Goal: Task Accomplishment & Management: Use online tool/utility

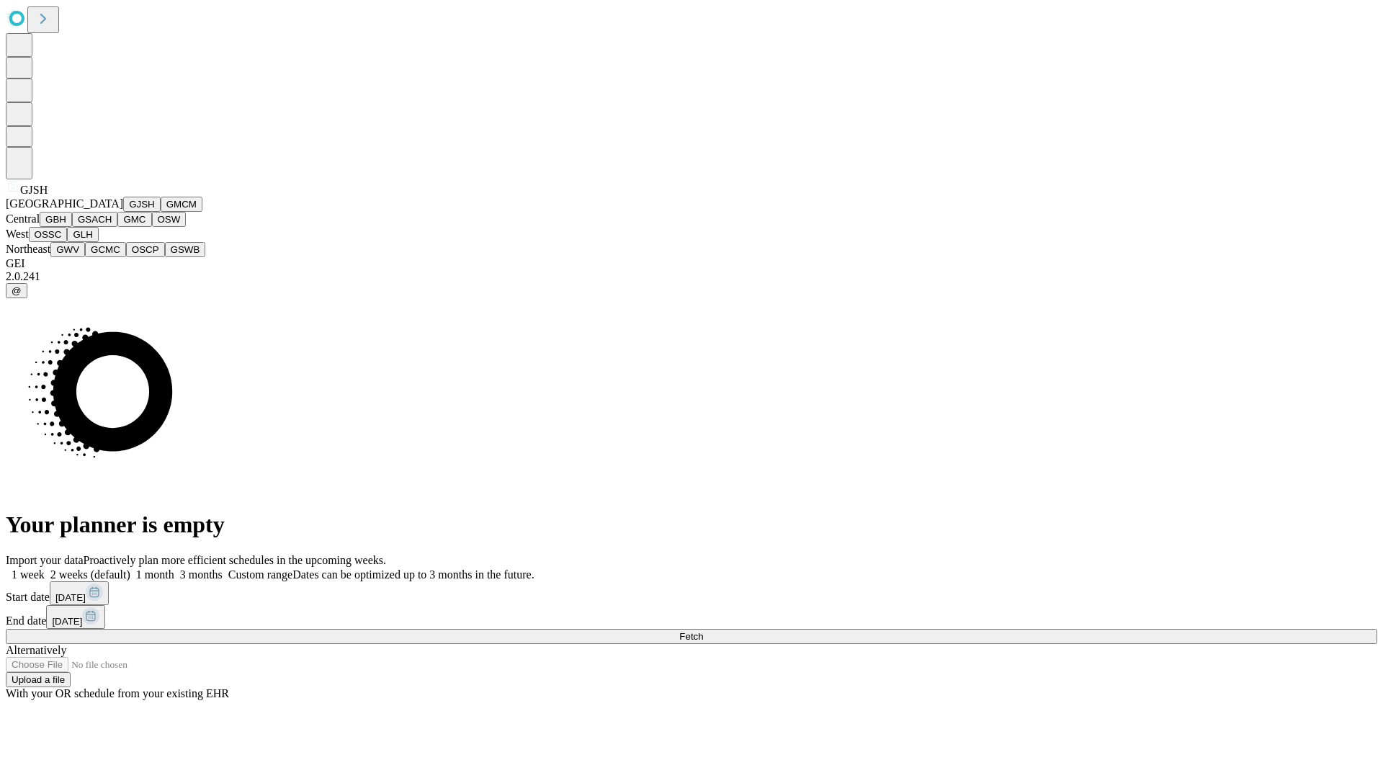
click at [123, 212] on button "GJSH" at bounding box center [141, 204] width 37 height 15
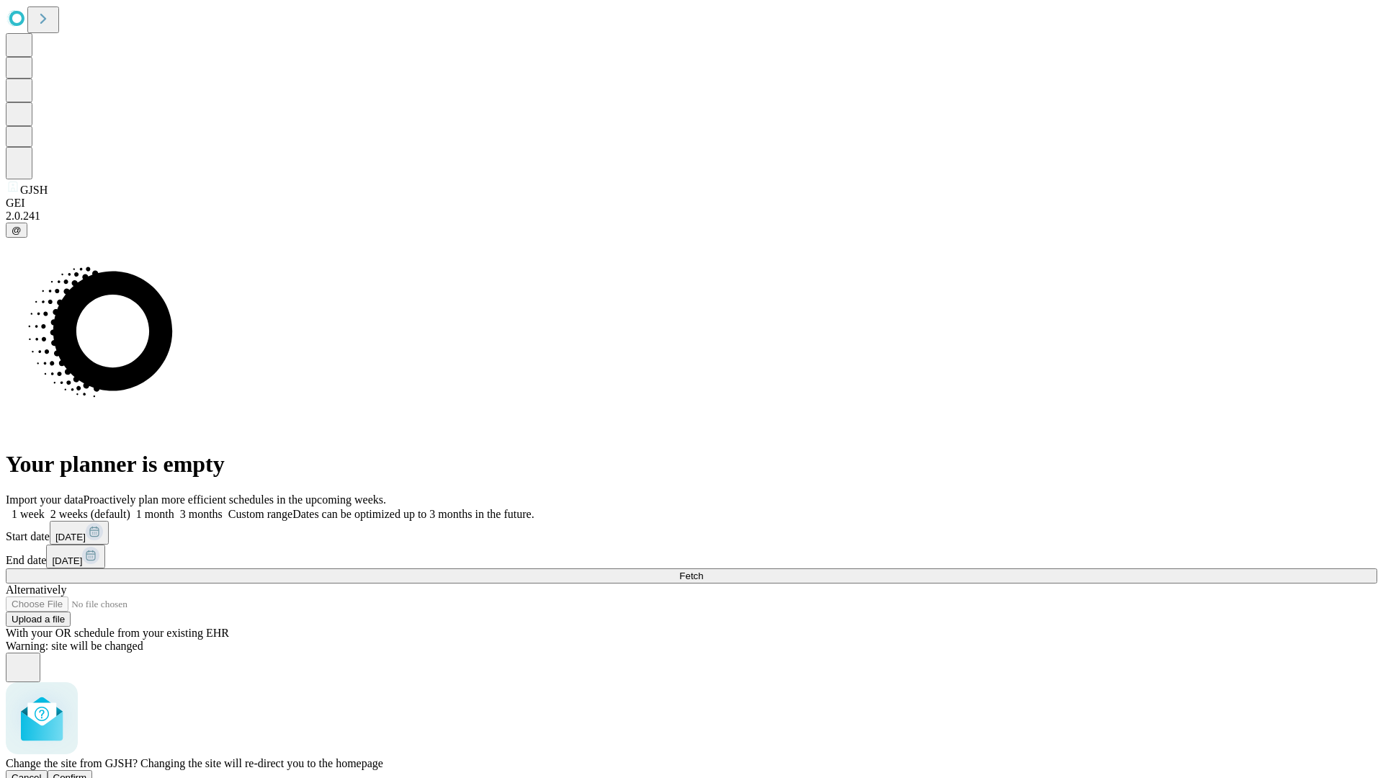
click at [87, 772] on span "Confirm" at bounding box center [70, 777] width 34 height 11
click at [174, 508] on label "1 month" at bounding box center [152, 514] width 44 height 12
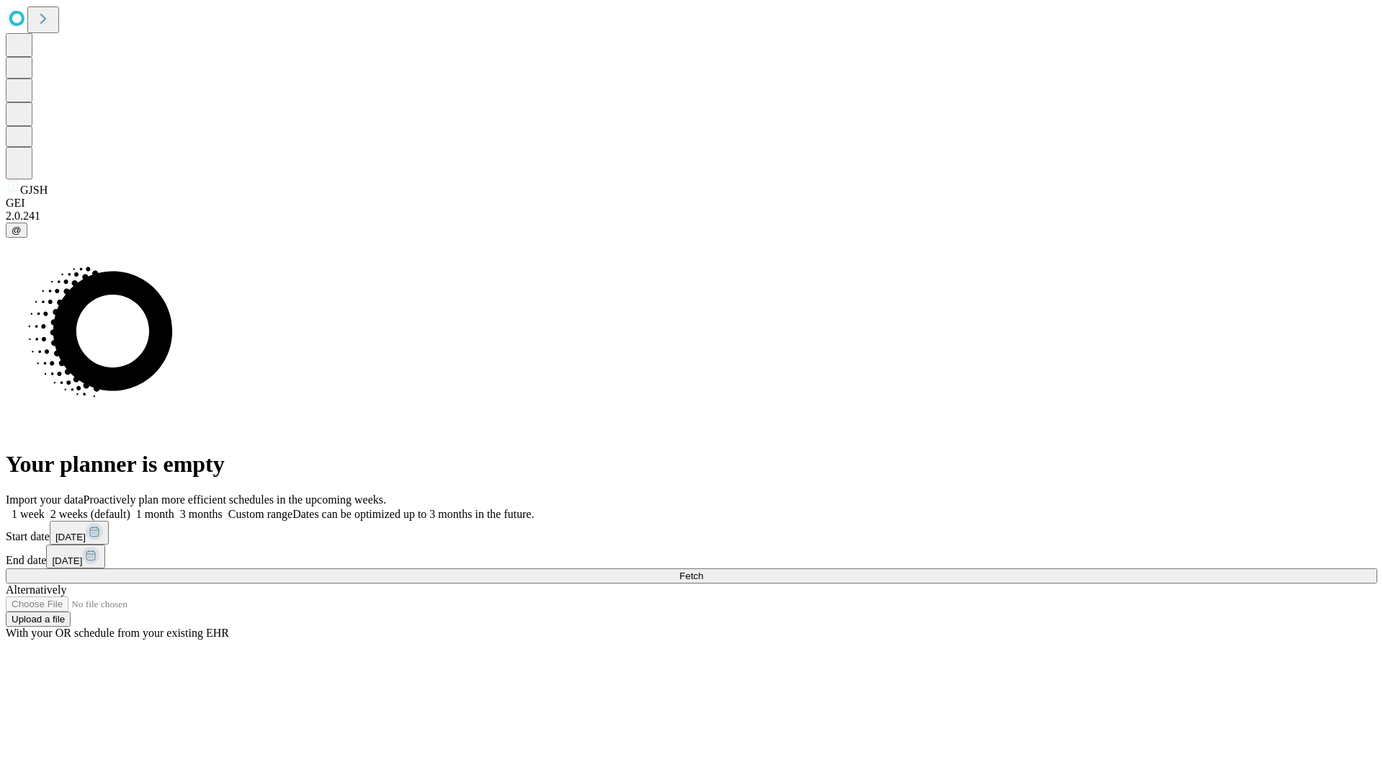
click at [703, 571] on span "Fetch" at bounding box center [691, 576] width 24 height 11
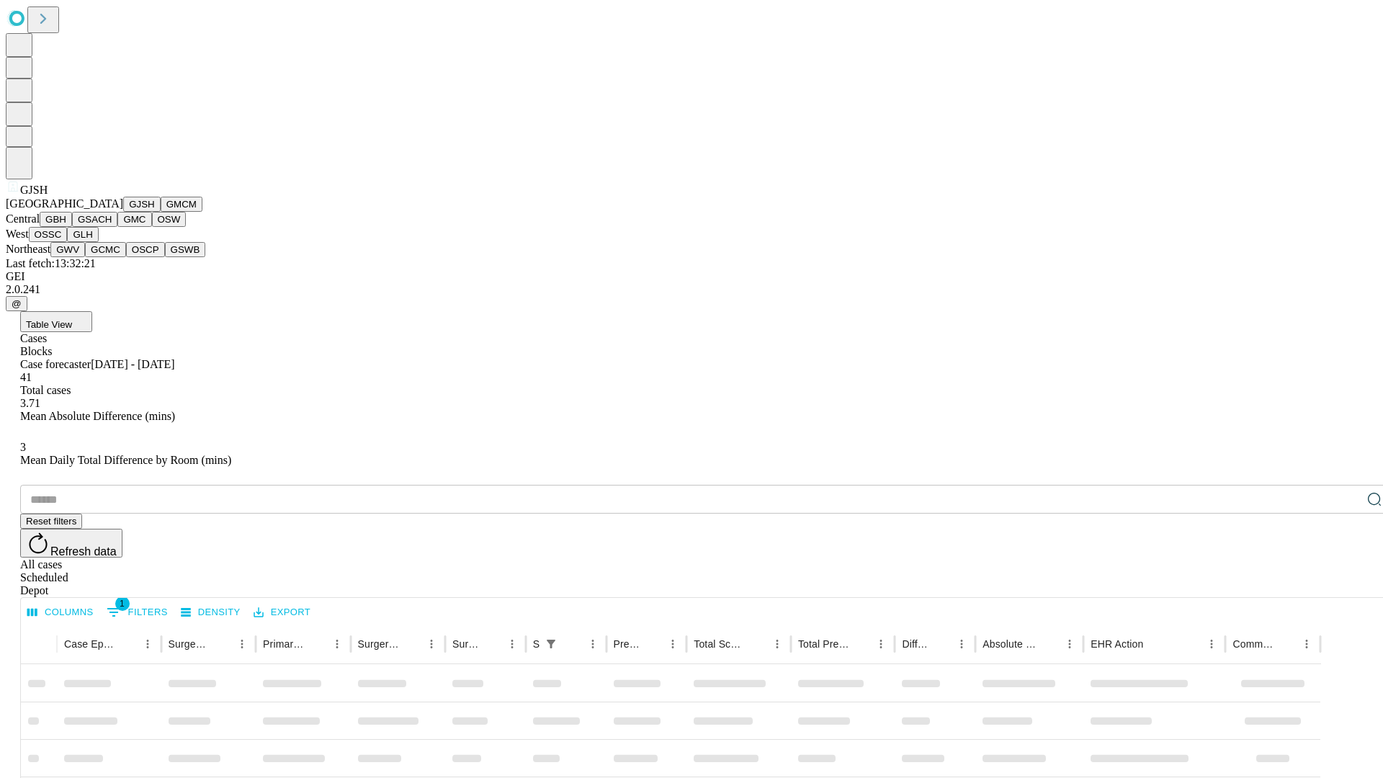
click at [161, 212] on button "GMCM" at bounding box center [182, 204] width 42 height 15
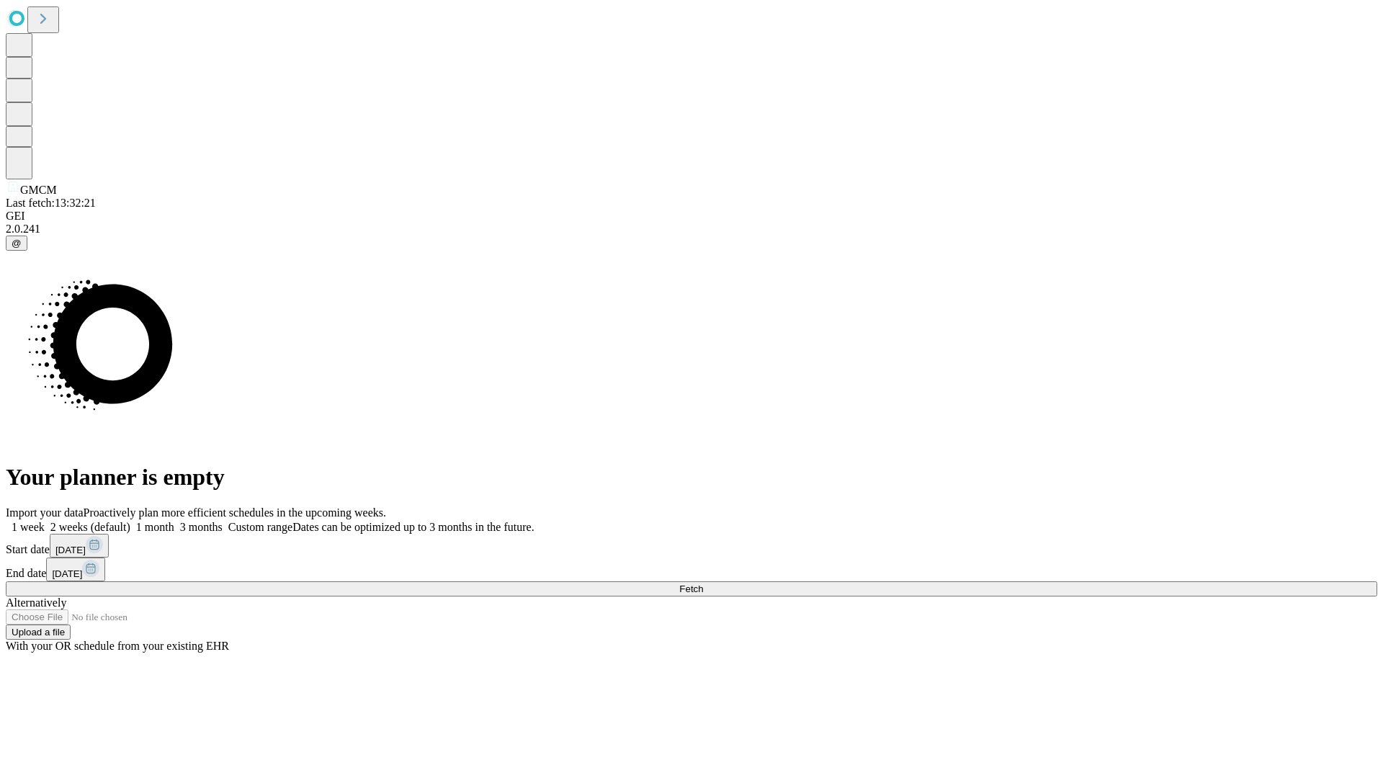
click at [174, 521] on label "1 month" at bounding box center [152, 527] width 44 height 12
click at [703, 584] on span "Fetch" at bounding box center [691, 589] width 24 height 11
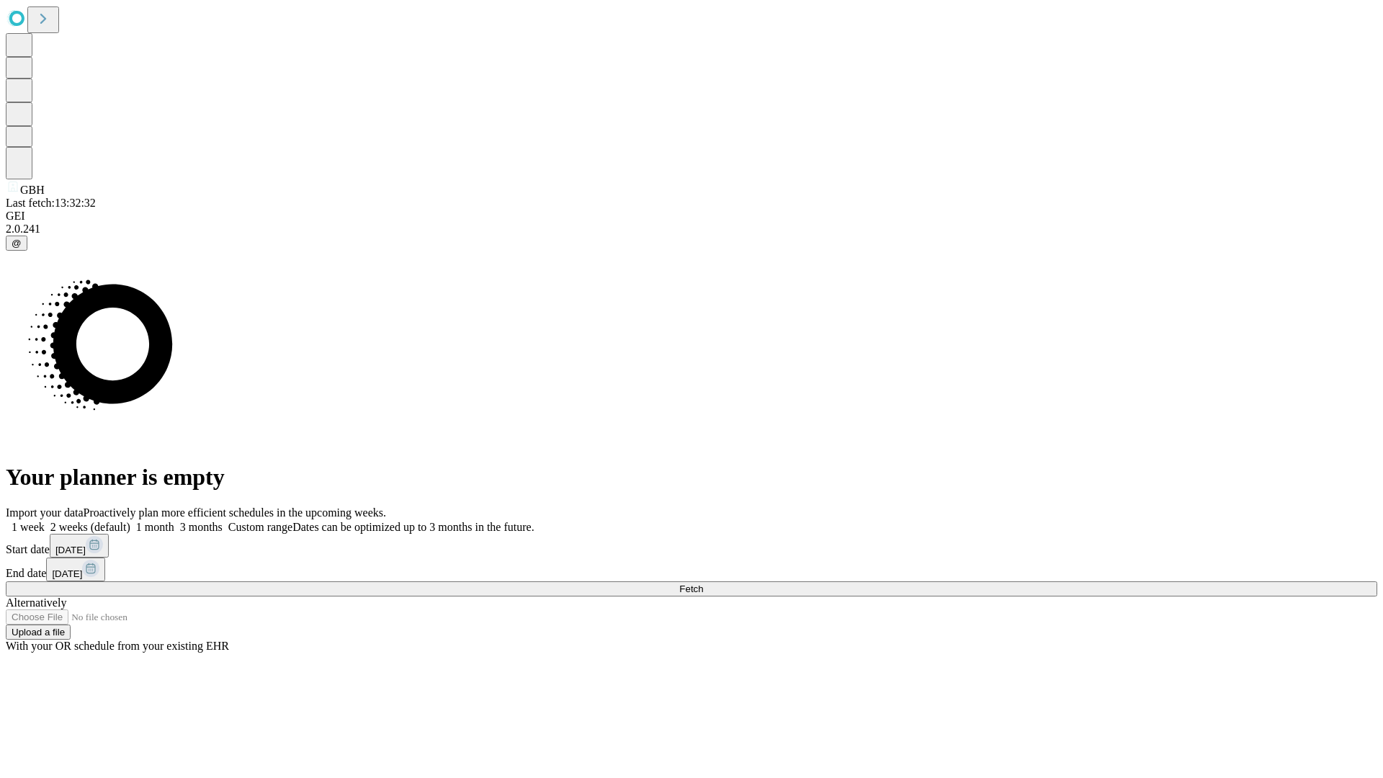
click at [174, 521] on label "1 month" at bounding box center [152, 527] width 44 height 12
click at [703, 584] on span "Fetch" at bounding box center [691, 589] width 24 height 11
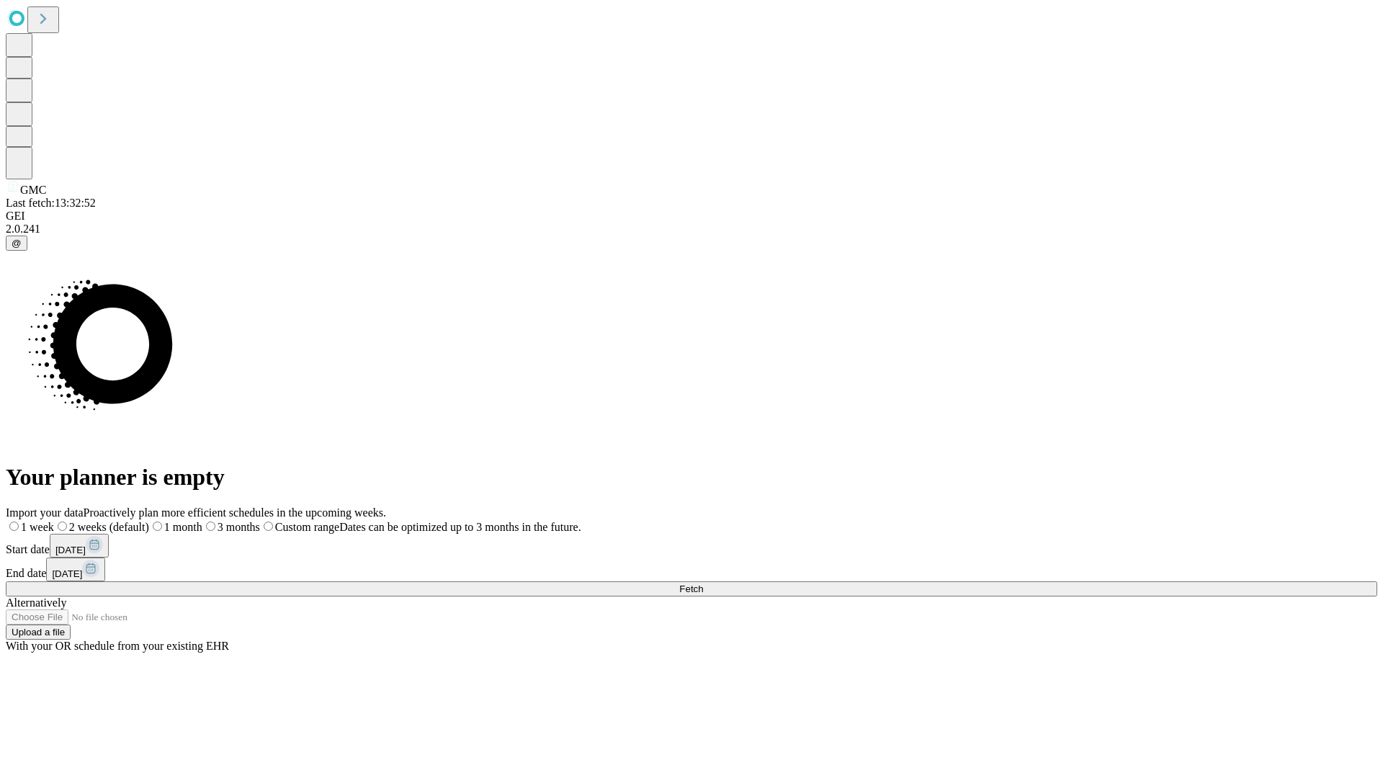
click at [202, 521] on label "1 month" at bounding box center [175, 527] width 53 height 12
click at [703, 584] on span "Fetch" at bounding box center [691, 589] width 24 height 11
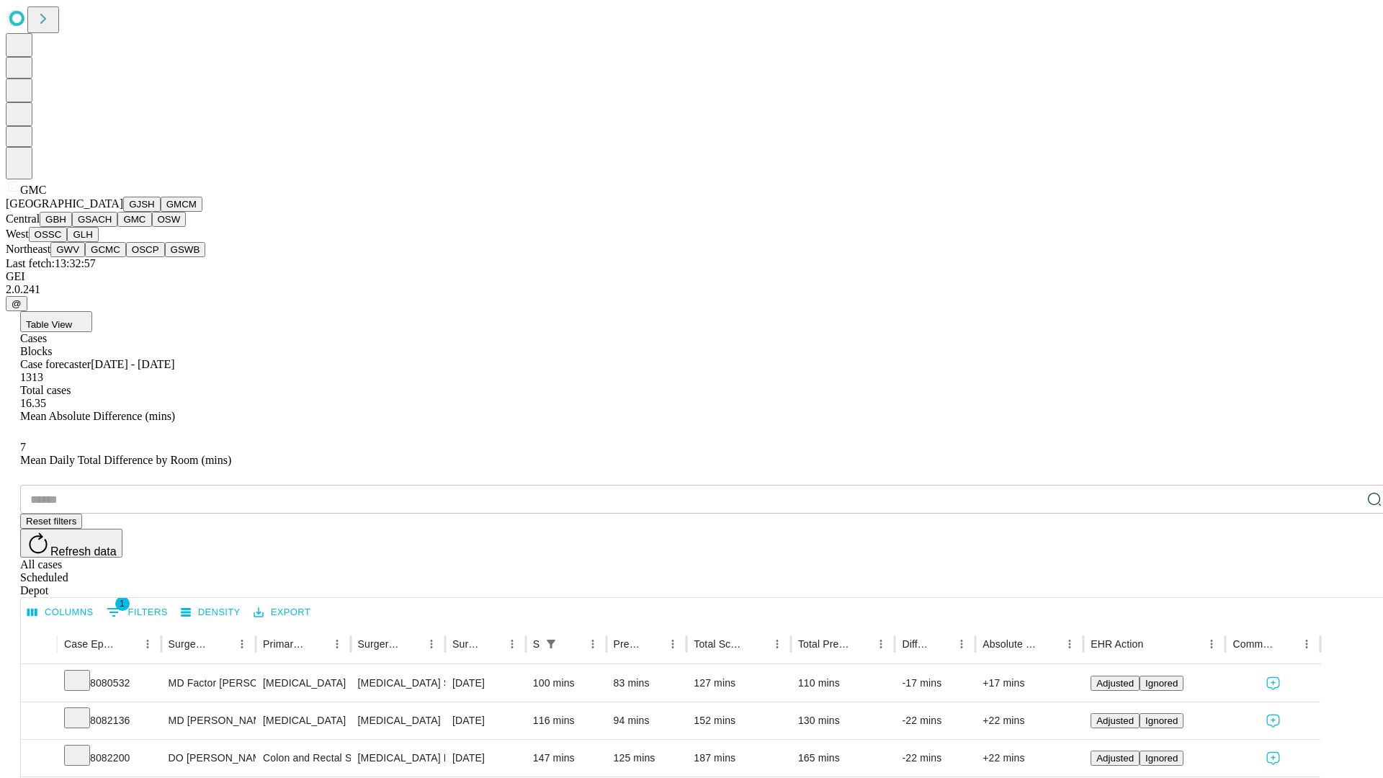
click at [152, 227] on button "OSW" at bounding box center [169, 219] width 35 height 15
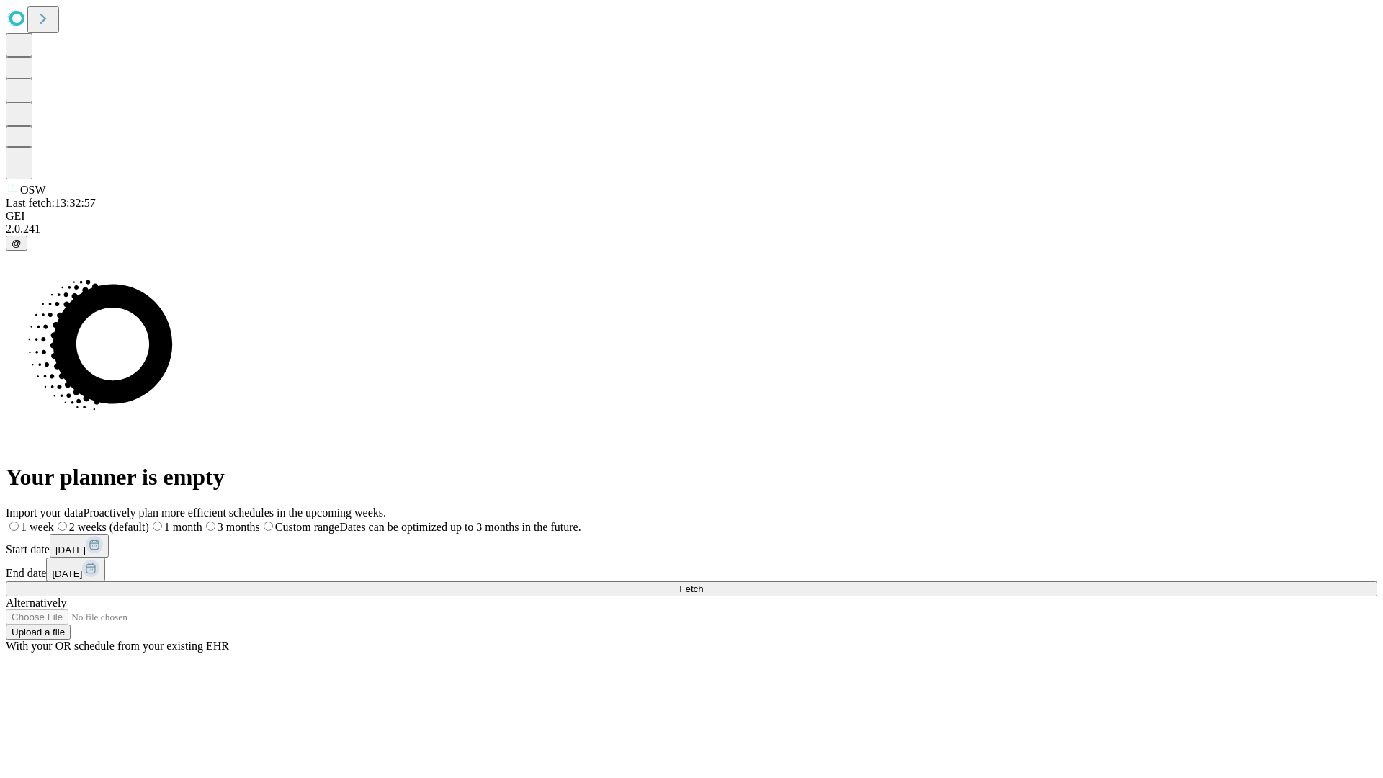
click at [202, 521] on label "1 month" at bounding box center [175, 527] width 53 height 12
click at [703, 584] on span "Fetch" at bounding box center [691, 589] width 24 height 11
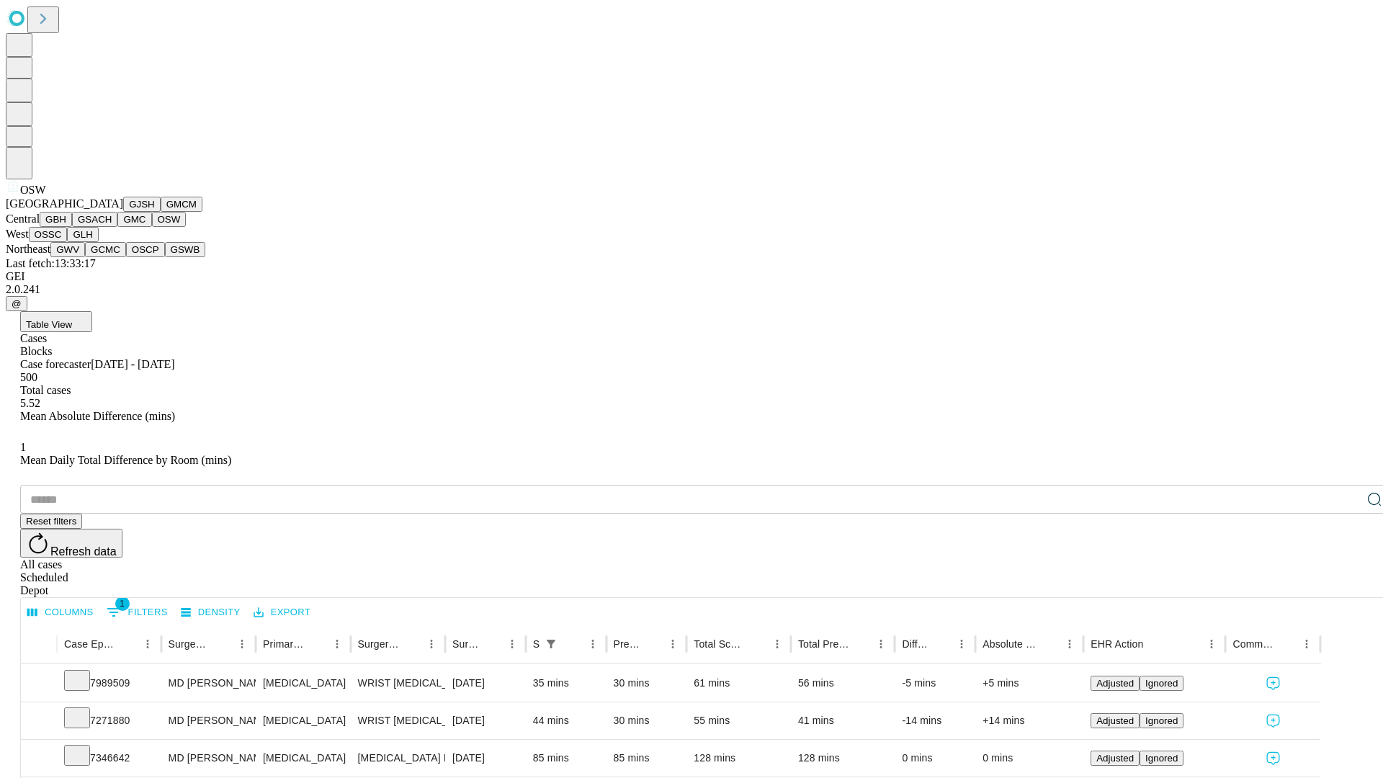
click at [68, 242] on button "OSSC" at bounding box center [48, 234] width 39 height 15
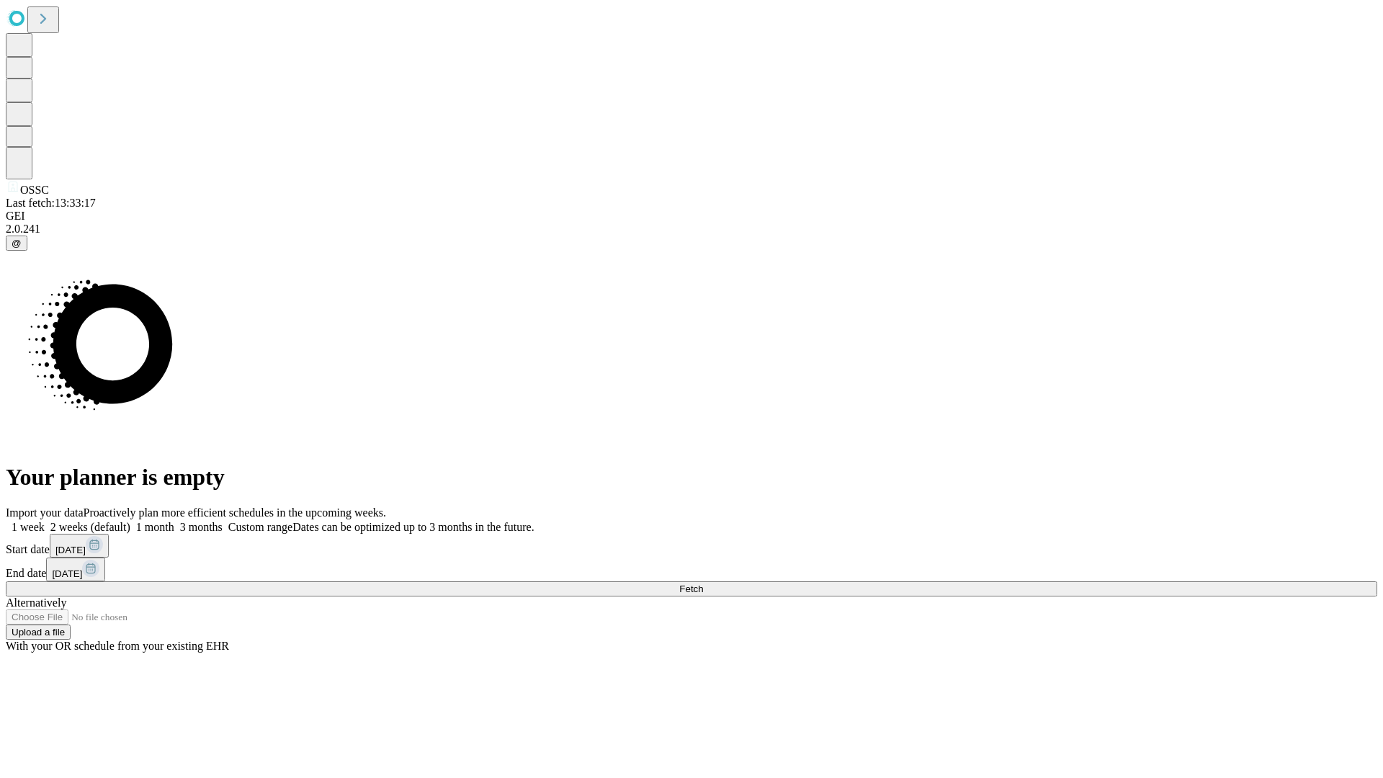
click at [174, 521] on label "1 month" at bounding box center [152, 527] width 44 height 12
click at [703, 584] on span "Fetch" at bounding box center [691, 589] width 24 height 11
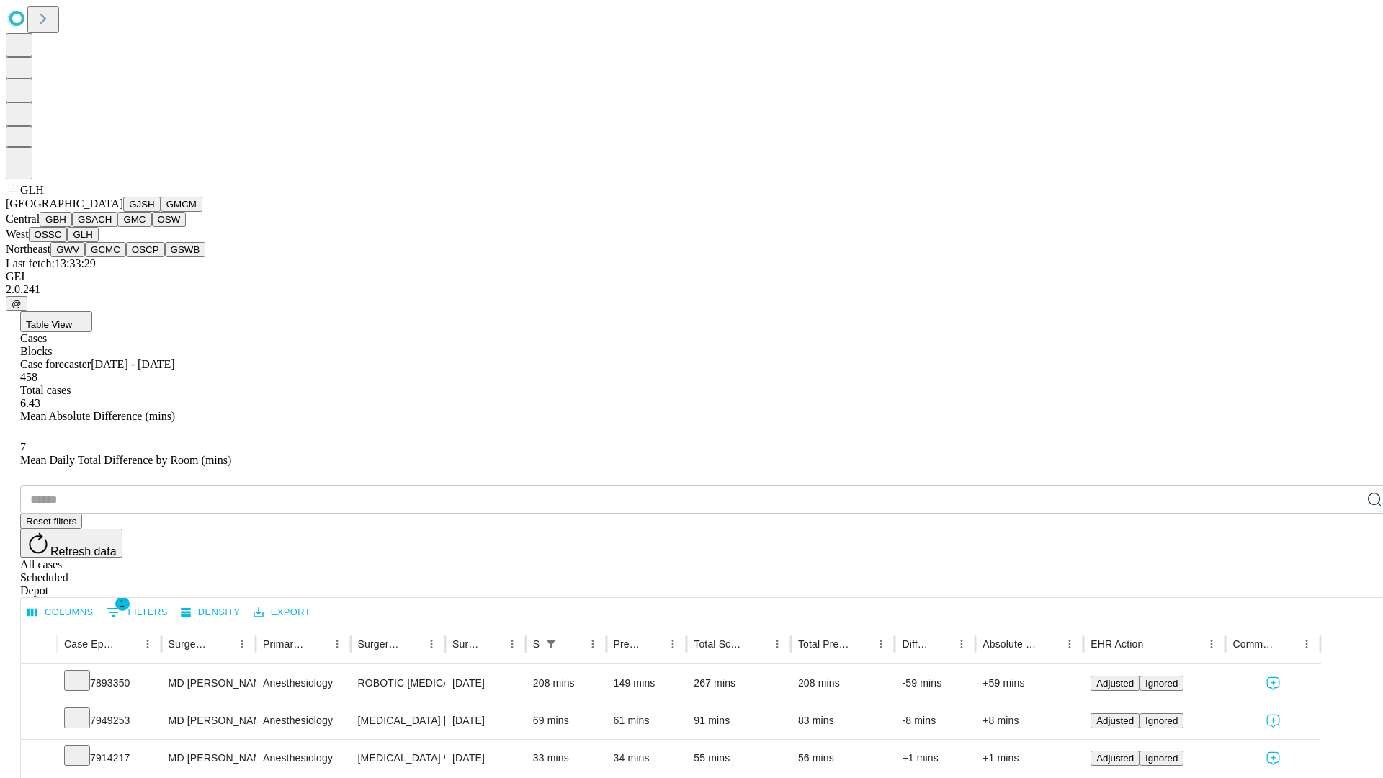
click at [85, 257] on button "GWV" at bounding box center [67, 249] width 35 height 15
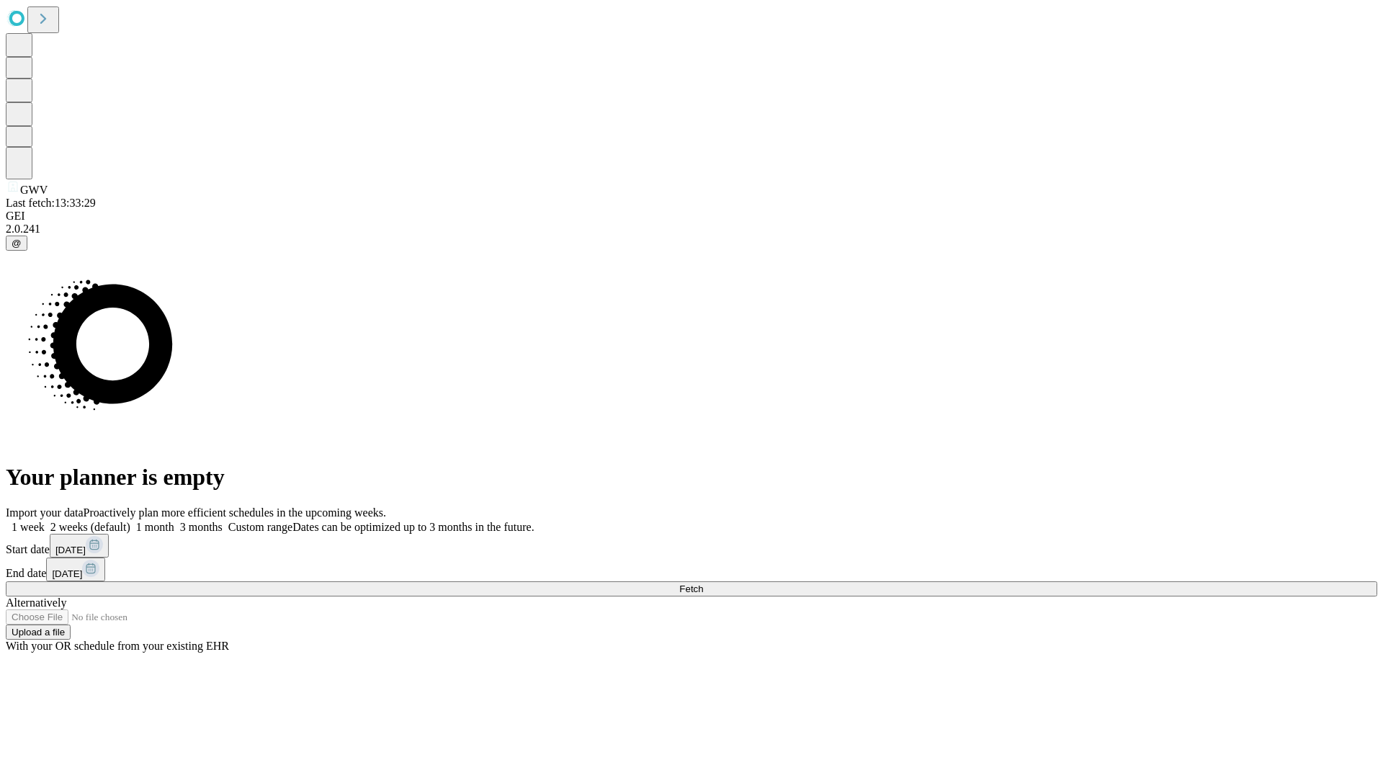
click at [174, 521] on label "1 month" at bounding box center [152, 527] width 44 height 12
click at [703, 584] on span "Fetch" at bounding box center [691, 589] width 24 height 11
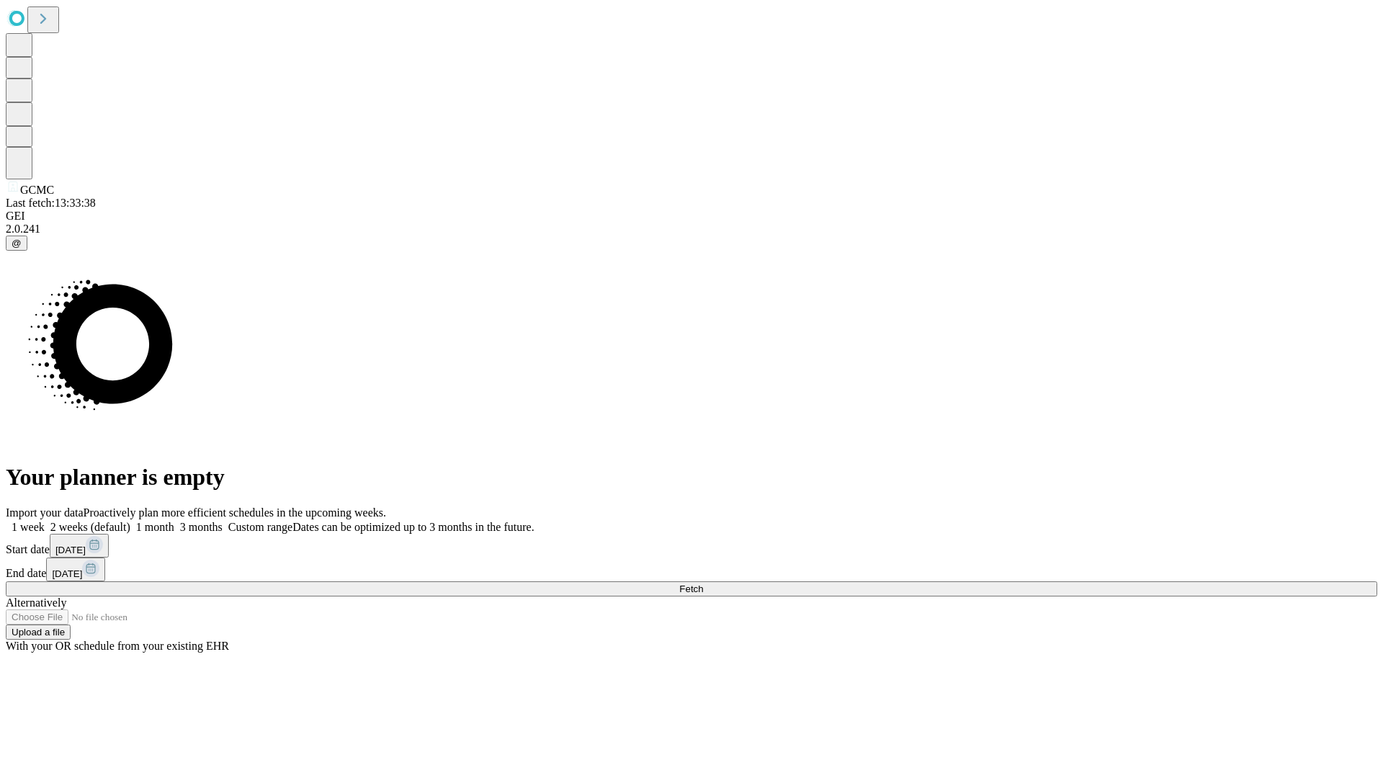
click at [174, 521] on label "1 month" at bounding box center [152, 527] width 44 height 12
click at [703, 584] on span "Fetch" at bounding box center [691, 589] width 24 height 11
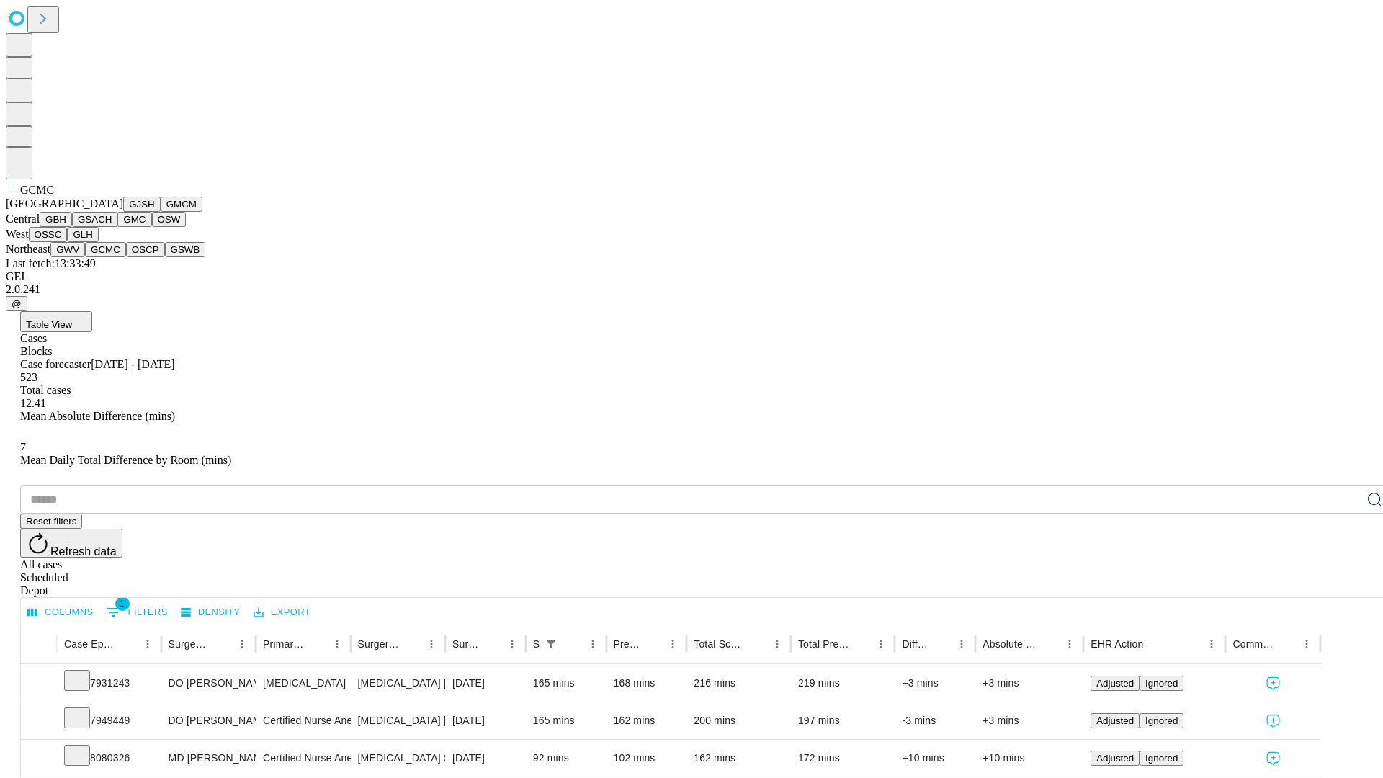
click at [126, 257] on button "OSCP" at bounding box center [145, 249] width 39 height 15
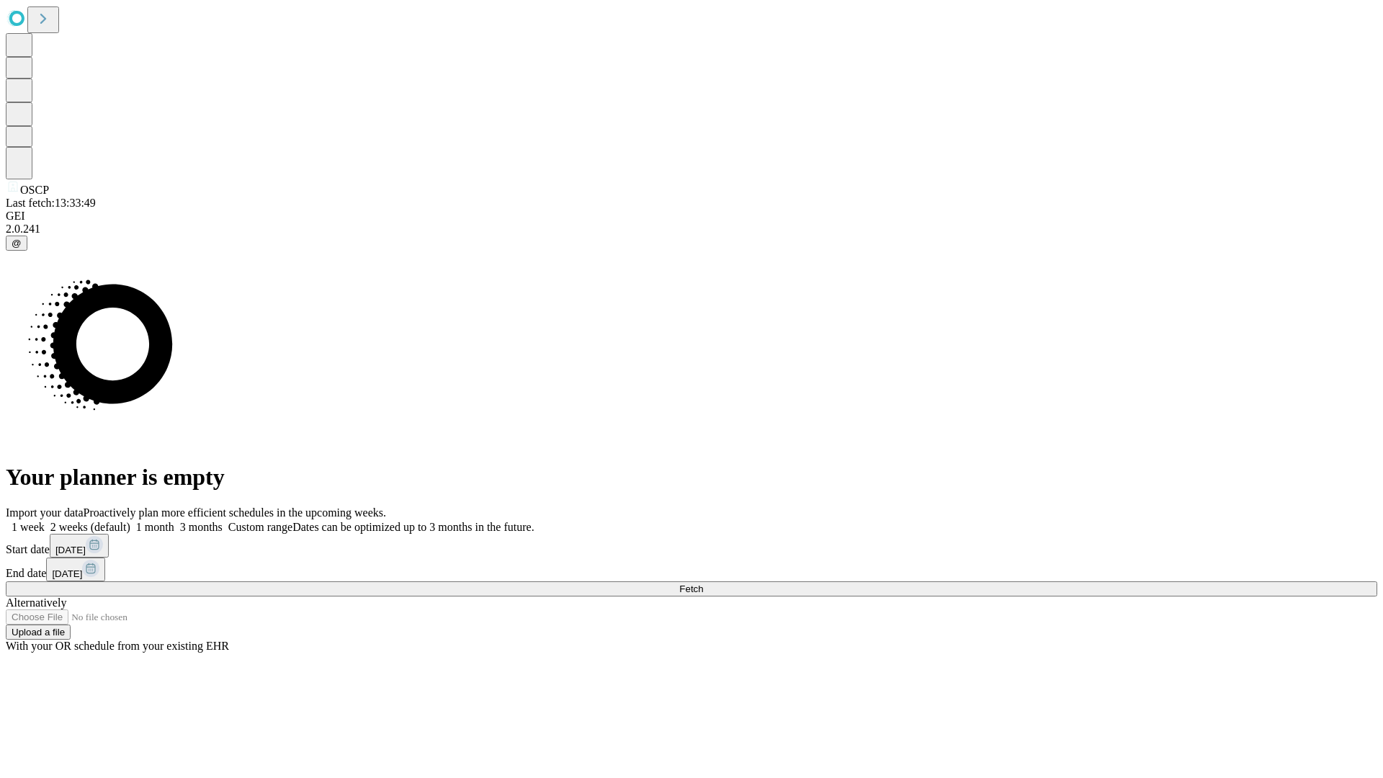
click at [174, 521] on label "1 month" at bounding box center [152, 527] width 44 height 12
click at [703, 584] on span "Fetch" at bounding box center [691, 589] width 24 height 11
